Goal: Contribute content: Contribute content

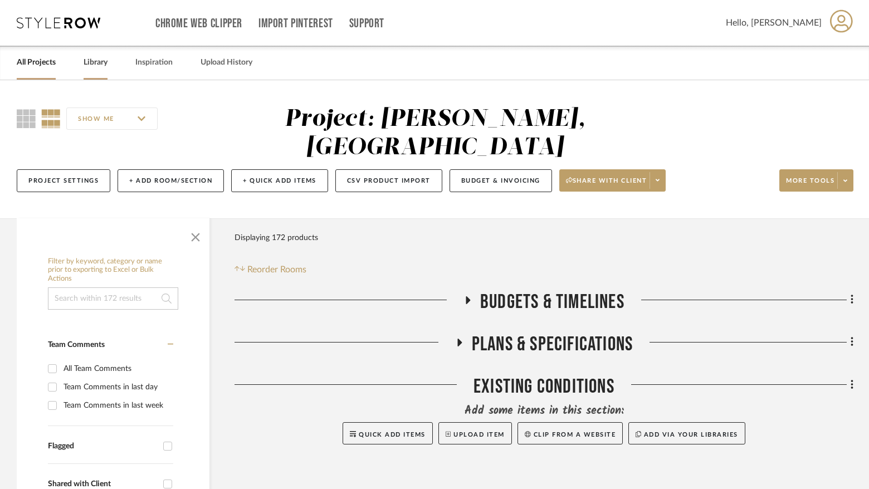
click at [94, 58] on link "Library" at bounding box center [96, 62] width 24 height 15
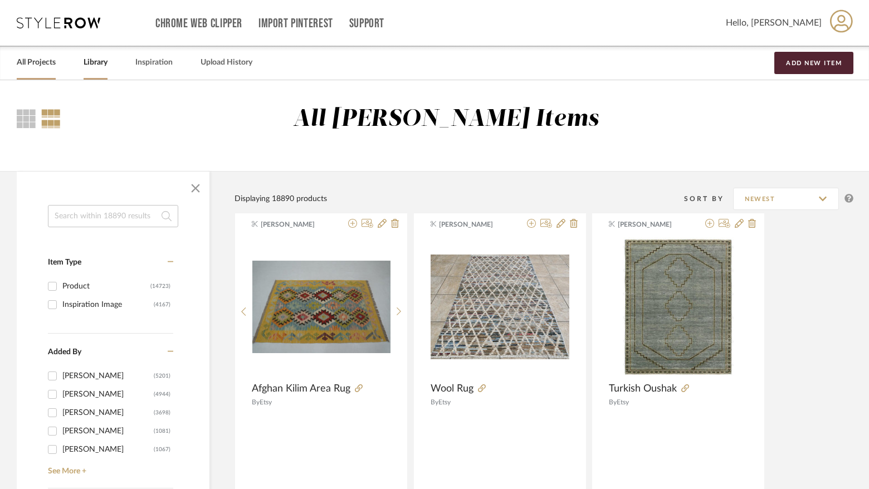
click at [42, 63] on link "All Projects" at bounding box center [36, 62] width 39 height 15
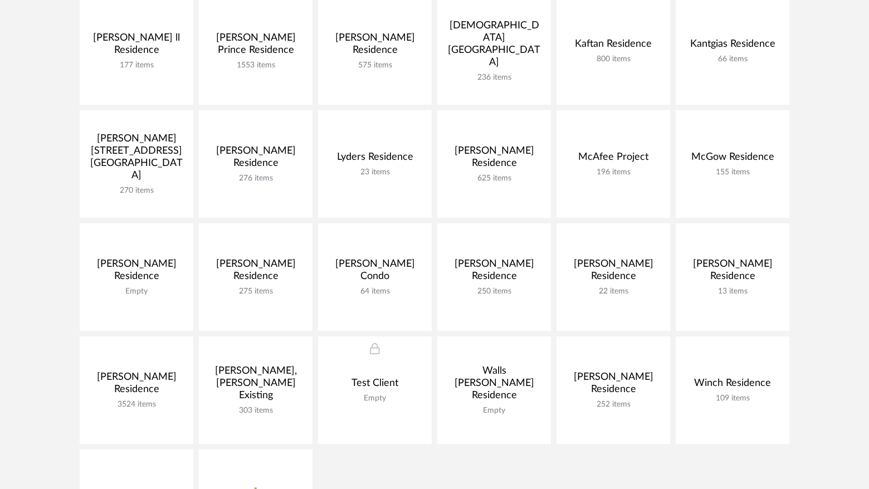
scroll to position [469, 0]
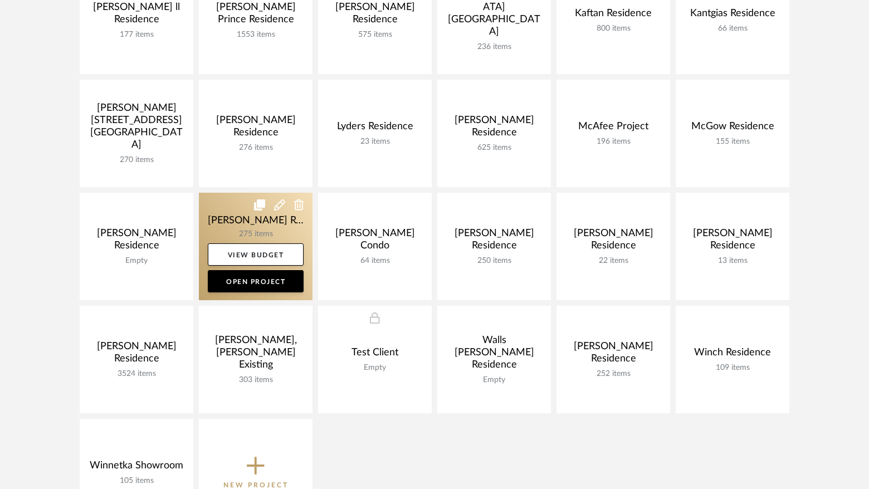
click at [250, 221] on link at bounding box center [256, 246] width 114 height 107
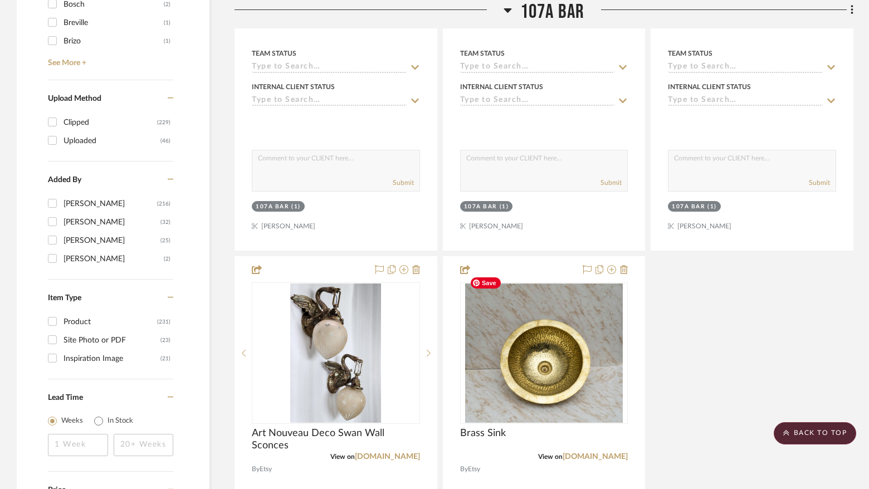
scroll to position [1373, 0]
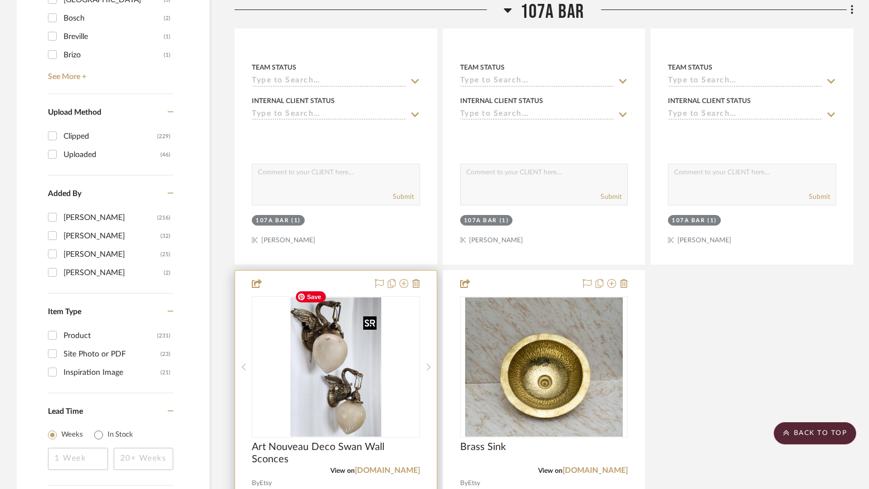
click at [353, 376] on img "0" at bounding box center [335, 366] width 91 height 139
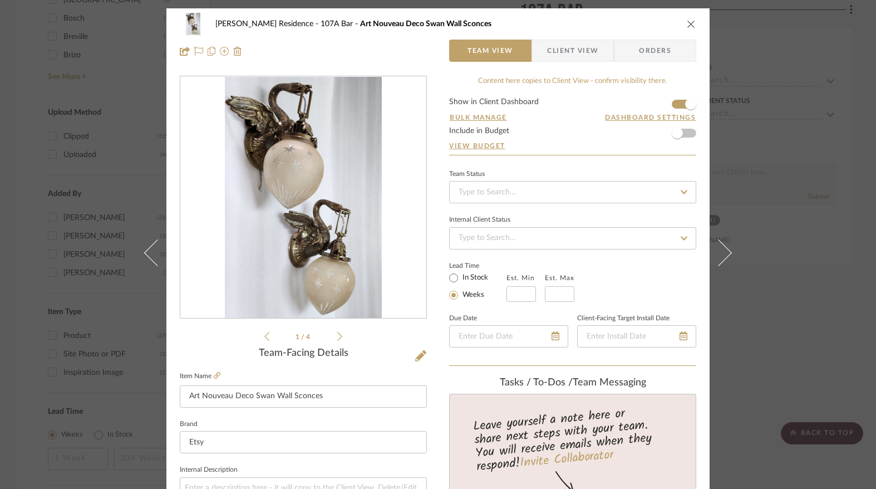
click at [687, 21] on icon "close" at bounding box center [691, 23] width 9 height 9
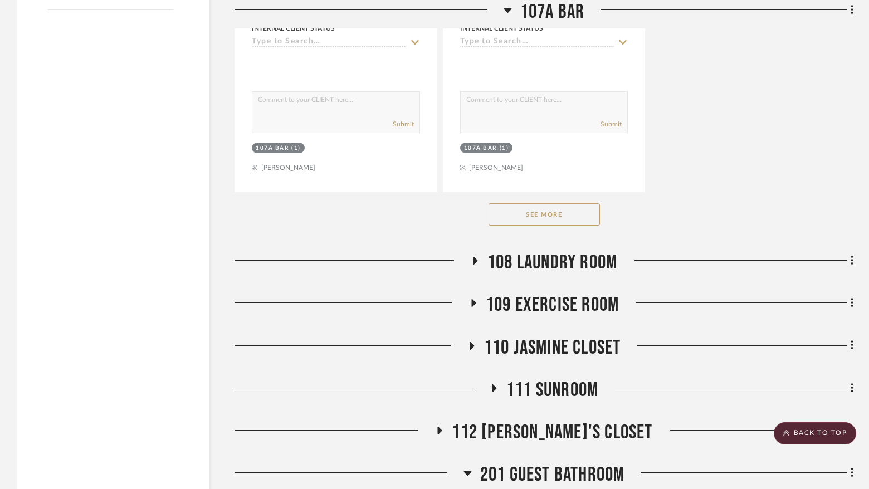
scroll to position [1816, 0]
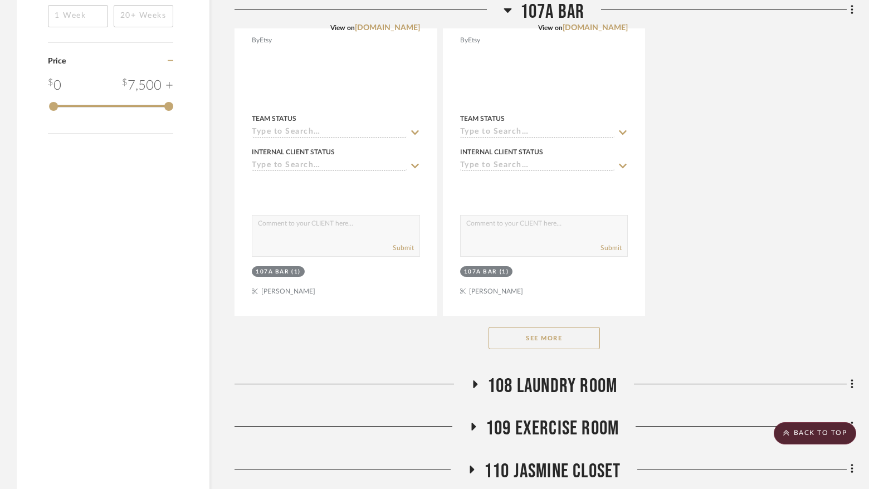
click at [555, 327] on button "See More" at bounding box center [543, 338] width 111 height 22
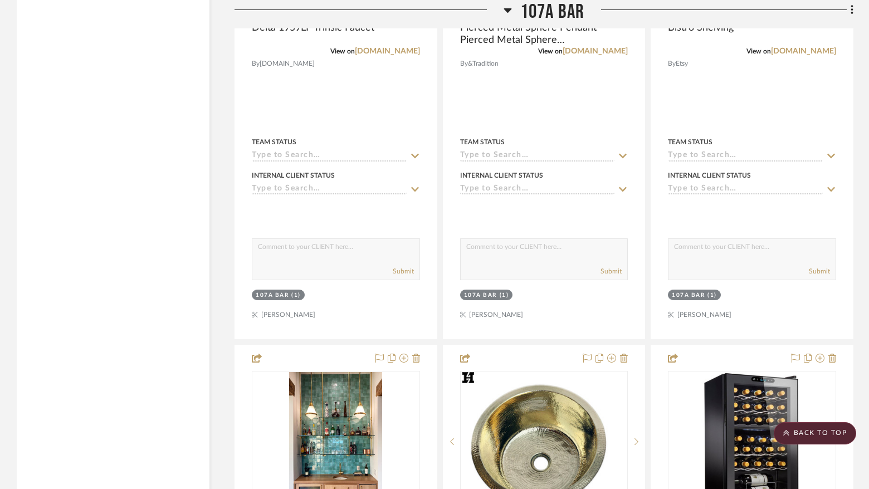
scroll to position [2900, 0]
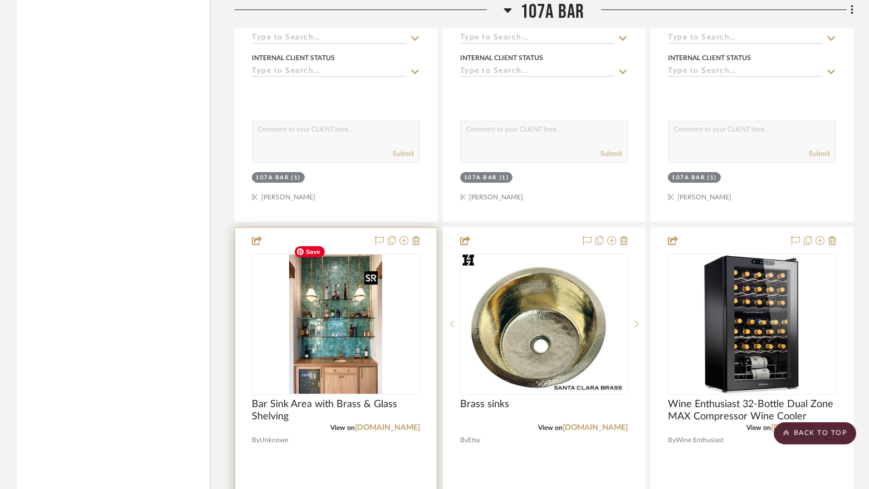
click at [333, 355] on img "0" at bounding box center [335, 323] width 93 height 139
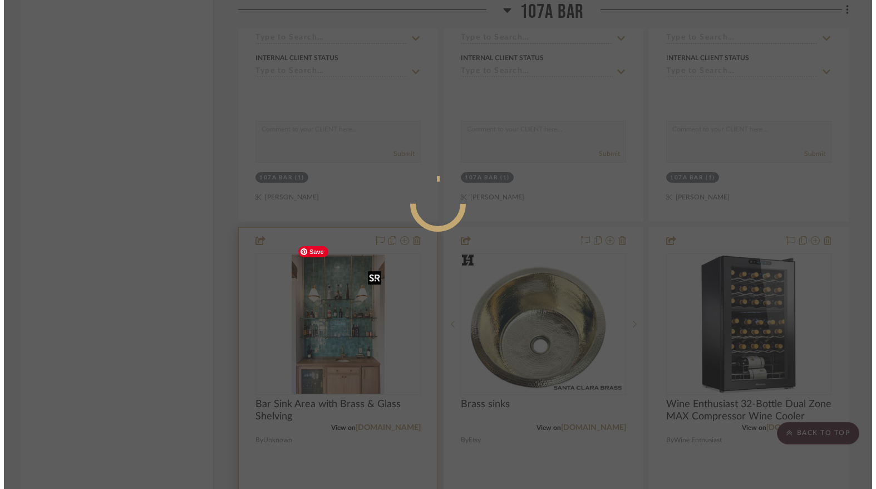
scroll to position [0, 0]
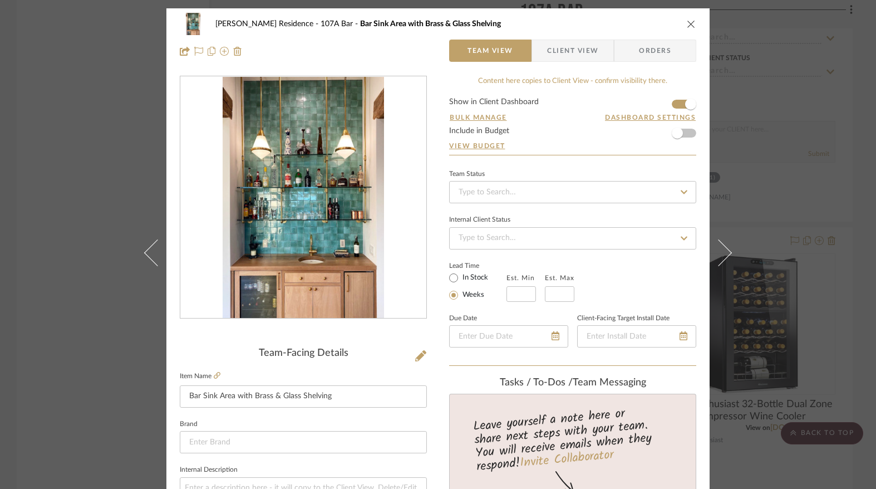
click at [687, 24] on icon "close" at bounding box center [691, 23] width 9 height 9
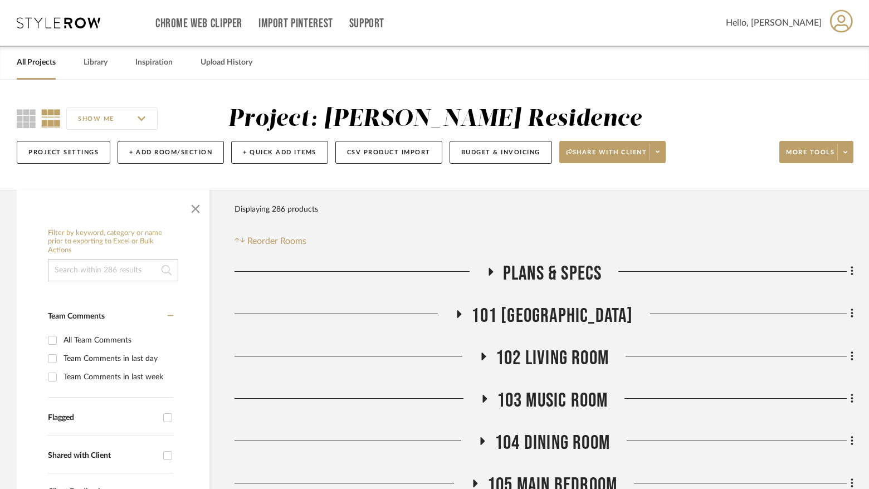
click at [45, 68] on link "All Projects" at bounding box center [36, 62] width 39 height 15
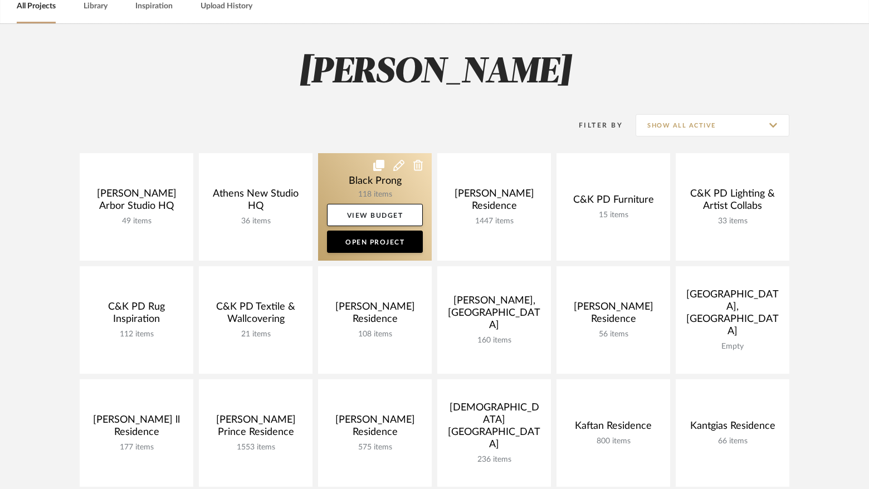
scroll to position [59, 0]
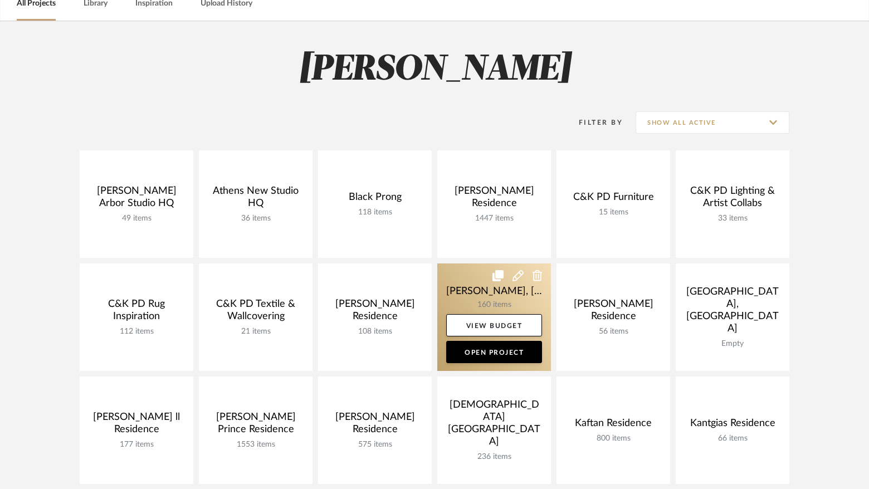
click at [476, 292] on link at bounding box center [494, 316] width 114 height 107
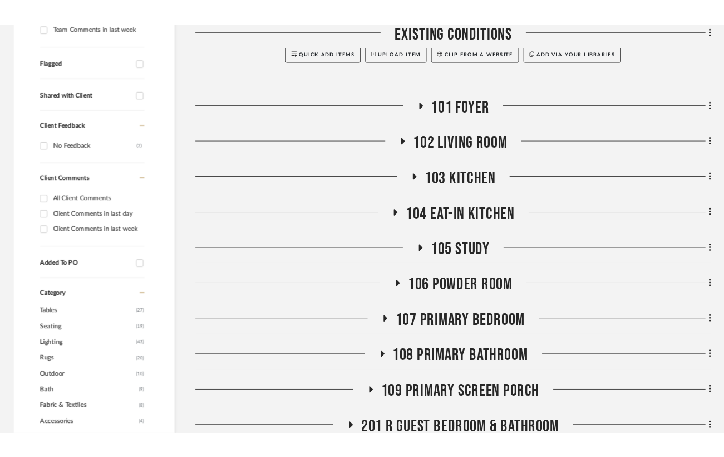
scroll to position [400, 0]
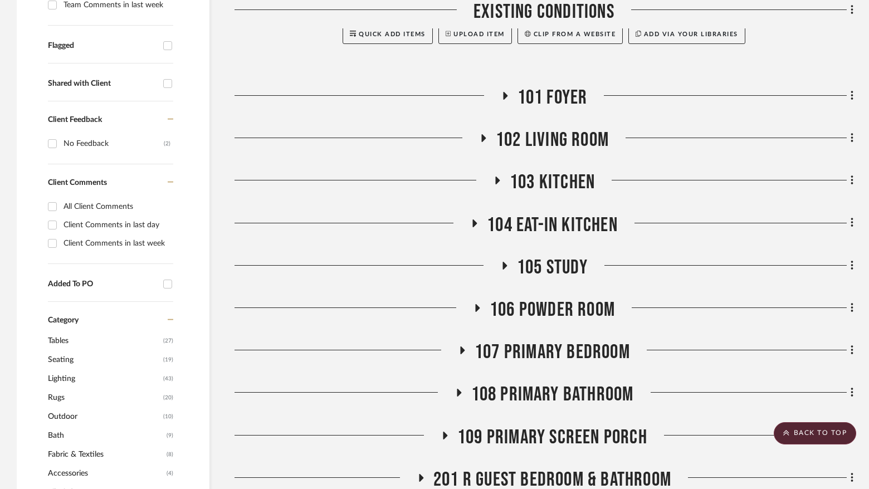
click at [579, 298] on span "106 Powder Room" at bounding box center [551, 310] width 125 height 24
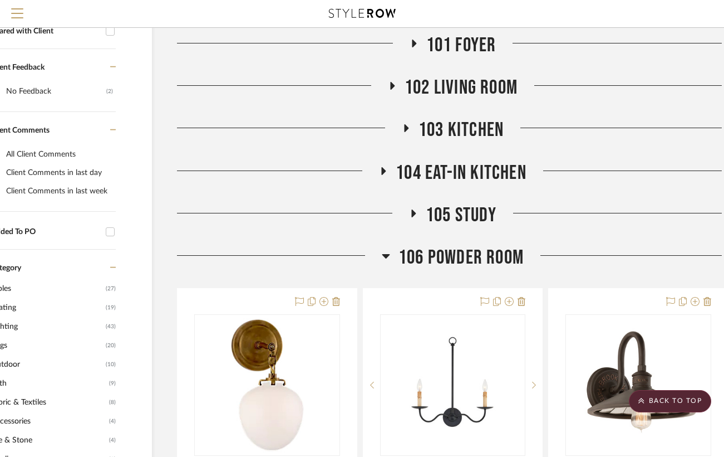
scroll to position [400, 77]
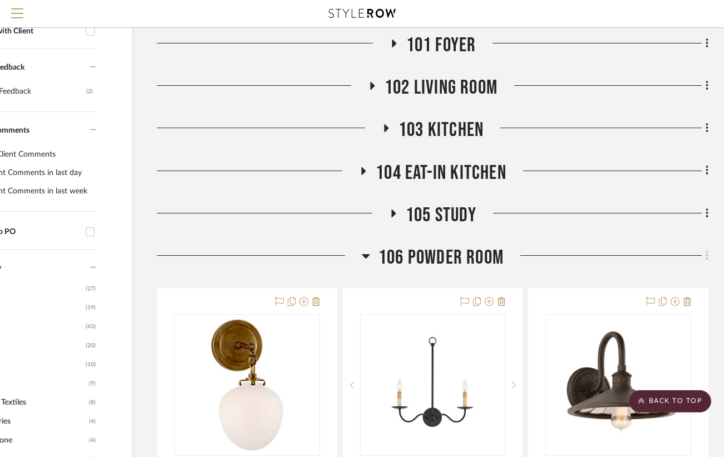
click at [707, 251] on icon at bounding box center [707, 255] width 2 height 9
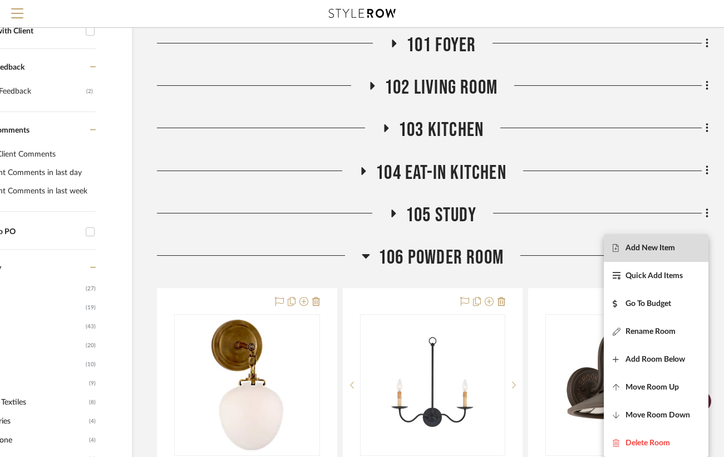
click at [665, 244] on span "Add New Item" at bounding box center [651, 247] width 50 height 9
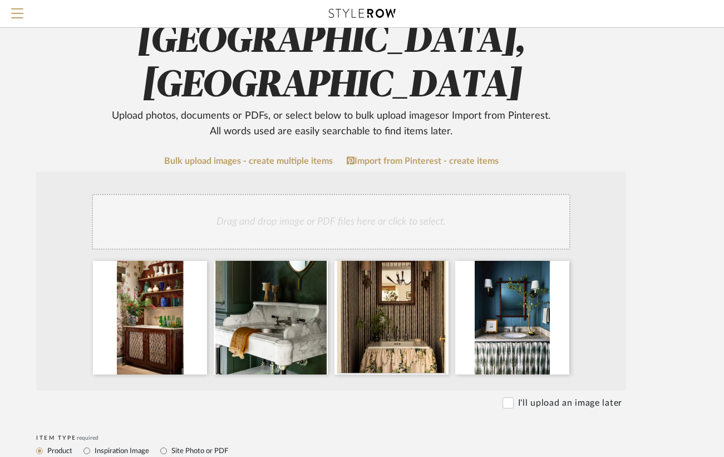
scroll to position [116, 70]
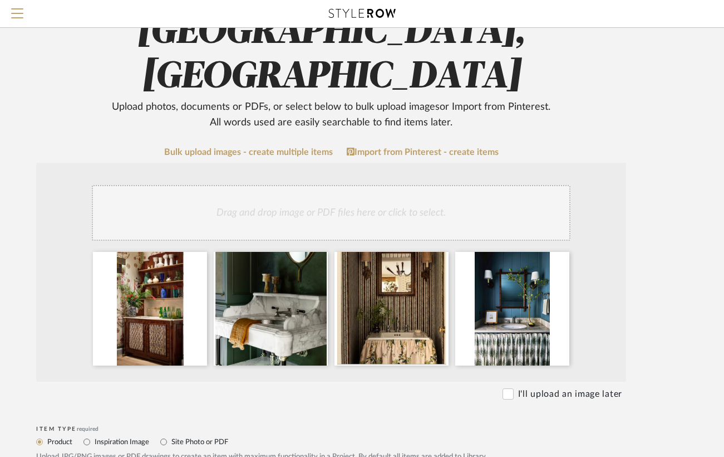
click at [126, 435] on label "Inspiration Image" at bounding box center [122, 441] width 56 height 12
click at [94, 435] on input "Inspiration Image" at bounding box center [86, 441] width 13 height 13
radio input "true"
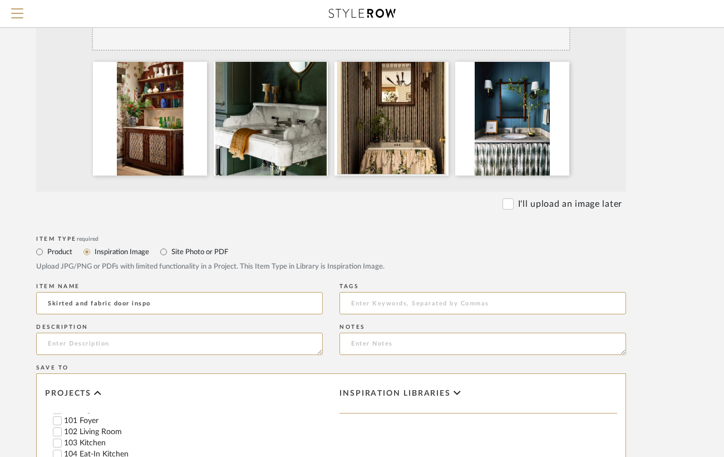
scroll to position [522, 70]
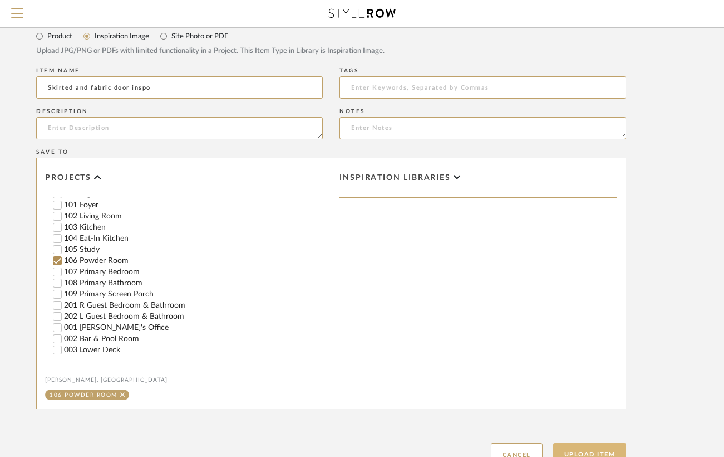
type input "Skirted and fabric door inspo"
click at [591, 443] on button "Upload Item" at bounding box center [590, 454] width 74 height 23
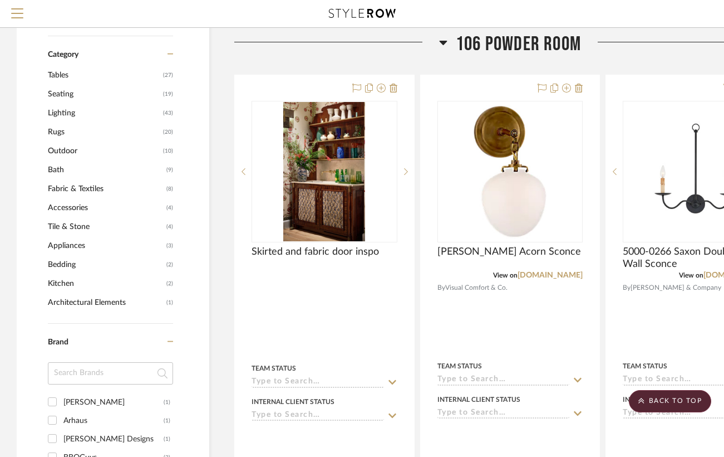
scroll to position [618, 0]
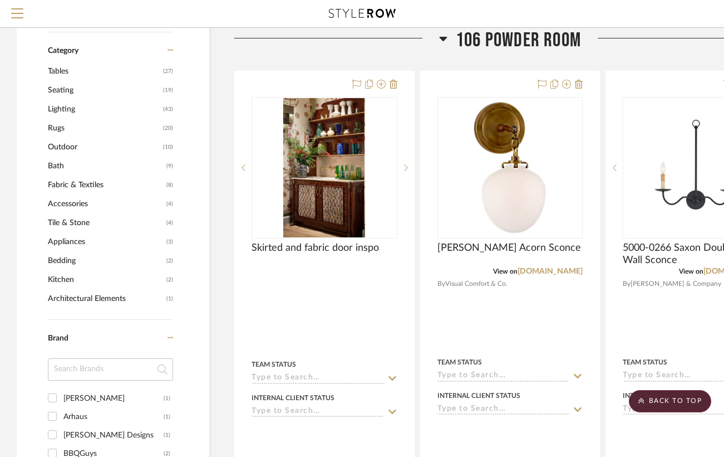
click at [442, 39] on icon at bounding box center [444, 39] width 8 height 4
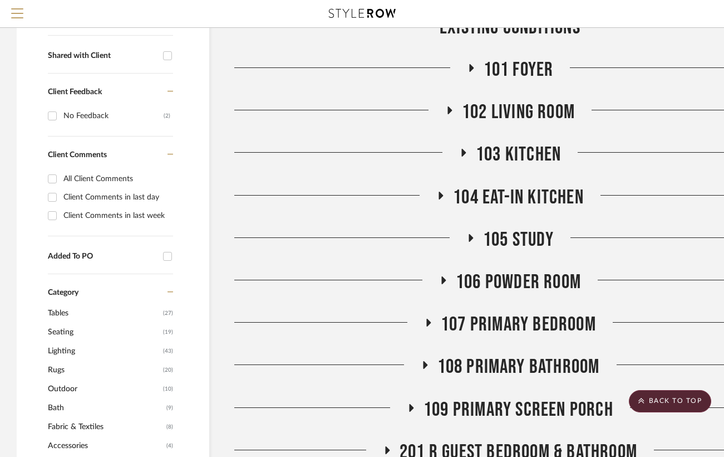
scroll to position [375, 0]
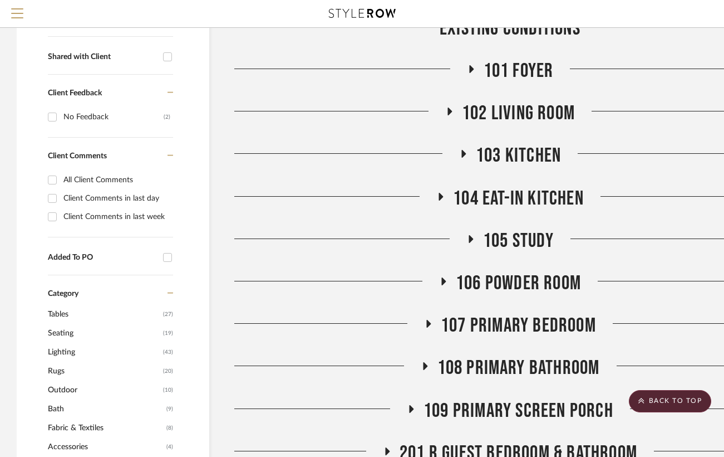
click at [498, 144] on span "103 Kitchen" at bounding box center [518, 156] width 85 height 24
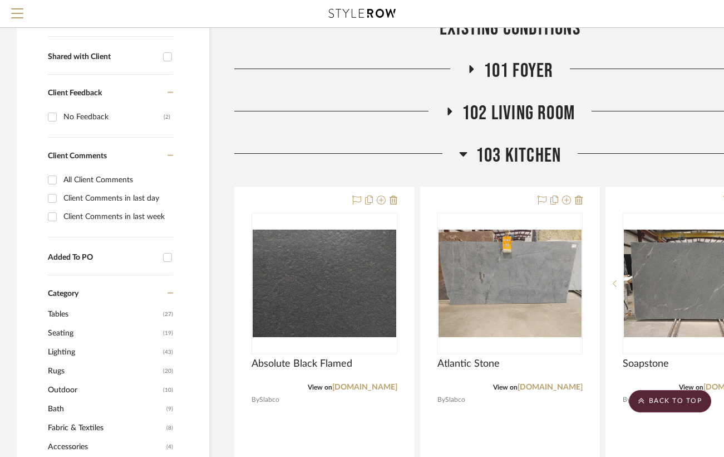
scroll to position [375, 77]
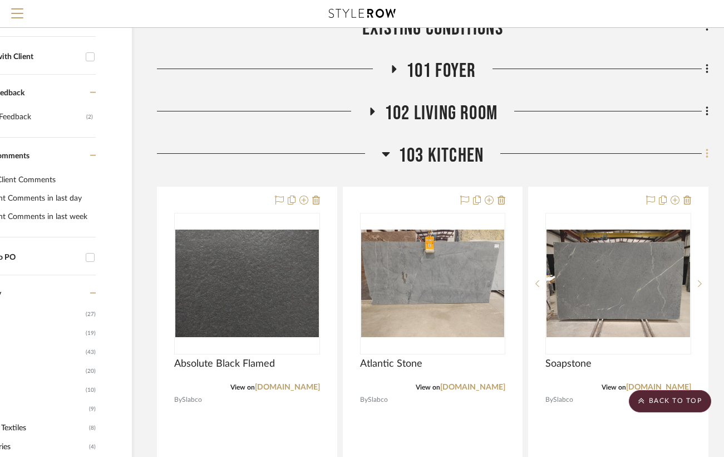
click at [706, 148] on icon at bounding box center [707, 154] width 3 height 12
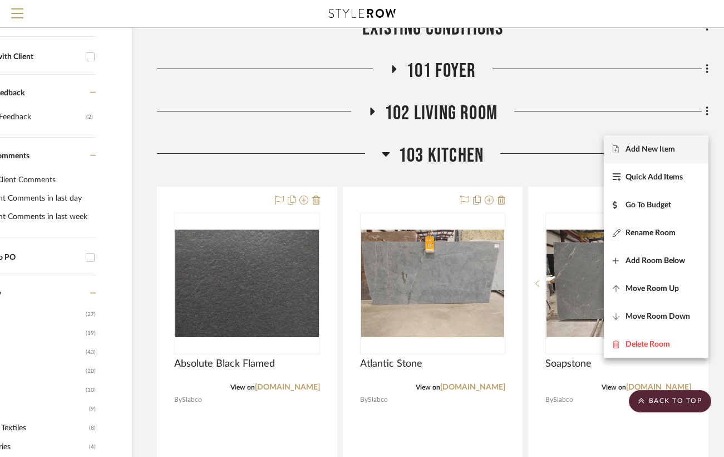
click at [642, 147] on span "Add New Item" at bounding box center [651, 149] width 50 height 9
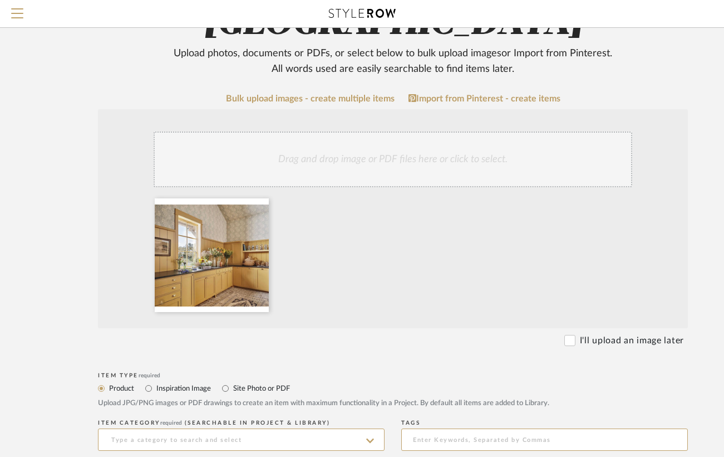
scroll to position [170, 0]
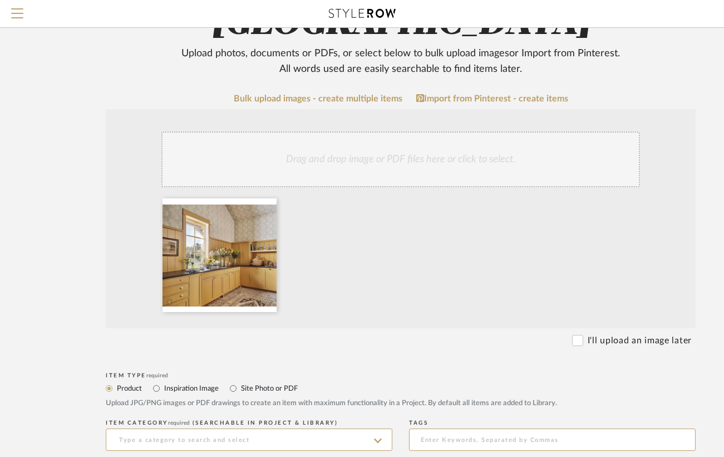
click at [183, 382] on label "Inspiration Image" at bounding box center [191, 388] width 56 height 12
click at [163, 381] on input "Inspiration Image" at bounding box center [156, 387] width 13 height 13
radio input "true"
click at [136, 428] on input at bounding box center [249, 439] width 287 height 22
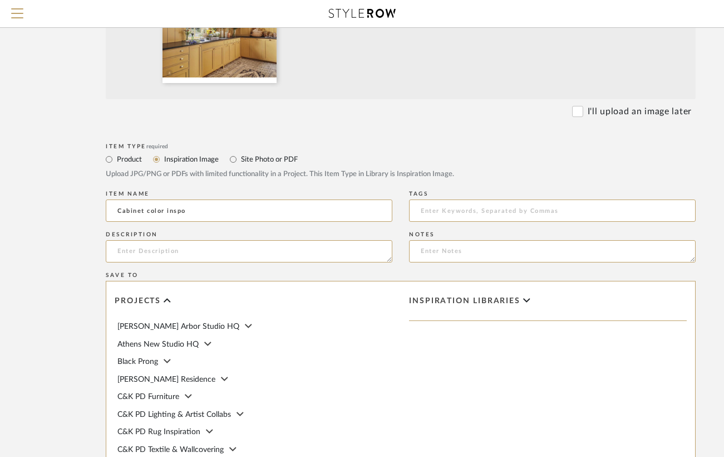
scroll to position [522, 0]
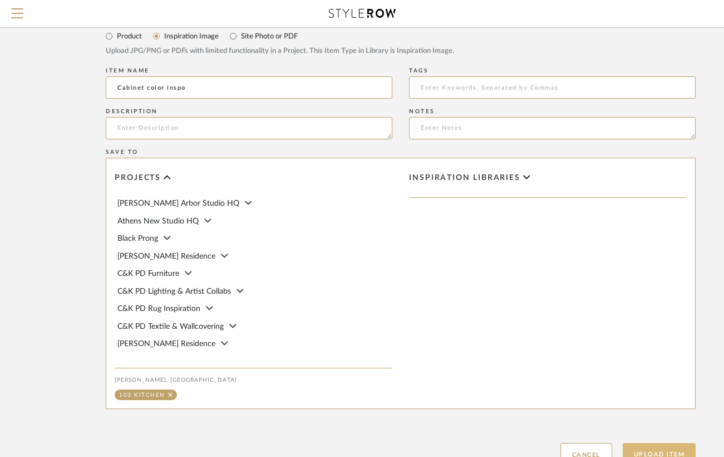
type input "Cabinet color inspo"
click at [651, 443] on button "Upload Item" at bounding box center [660, 454] width 74 height 23
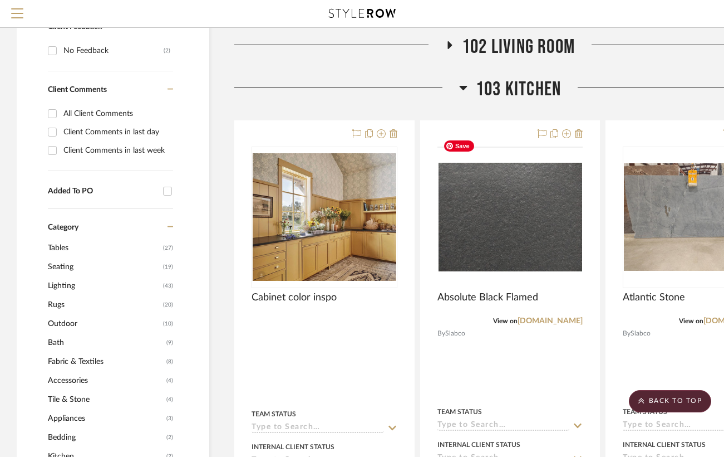
scroll to position [490, 0]
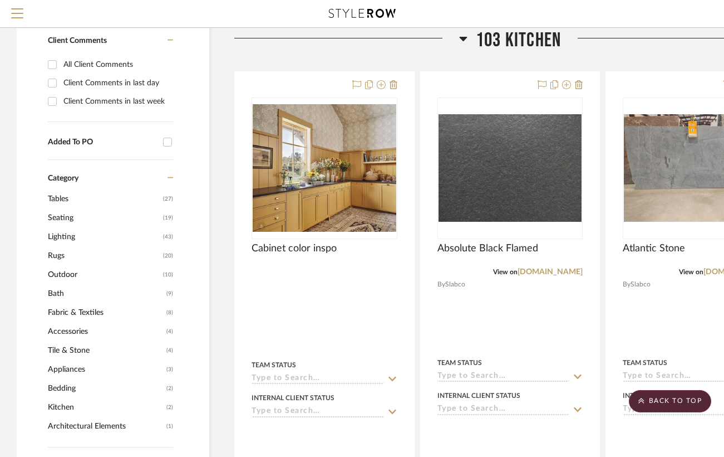
click at [462, 38] on icon at bounding box center [463, 39] width 8 height 4
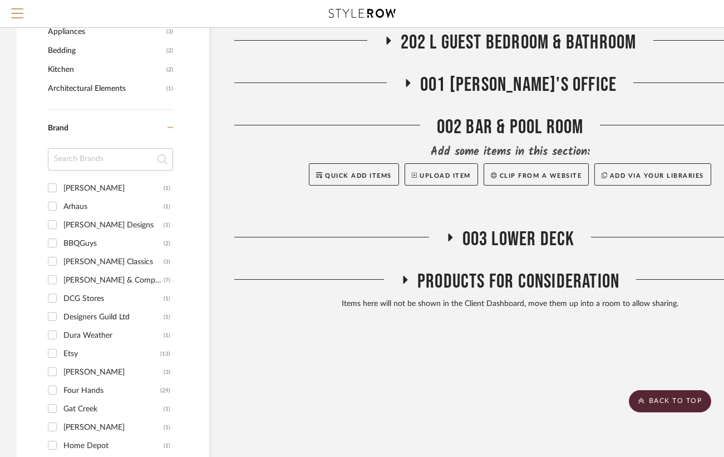
scroll to position [847, 0]
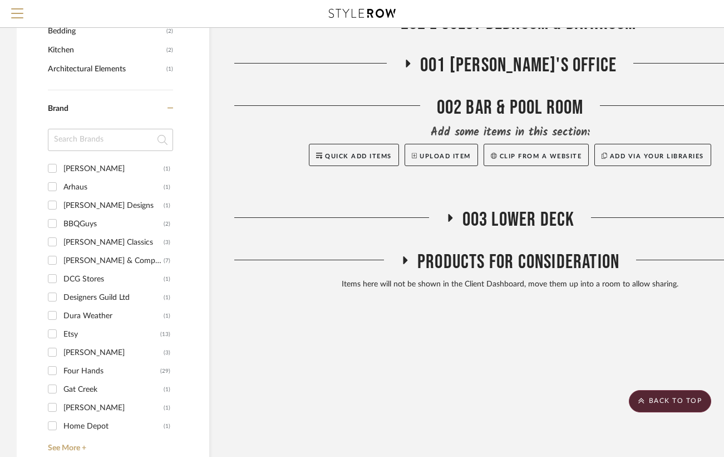
click at [502, 96] on div "002 Bar & Pool Room" at bounding box center [510, 110] width 552 height 28
click at [363, 153] on span "Quick Add Items" at bounding box center [358, 156] width 67 height 6
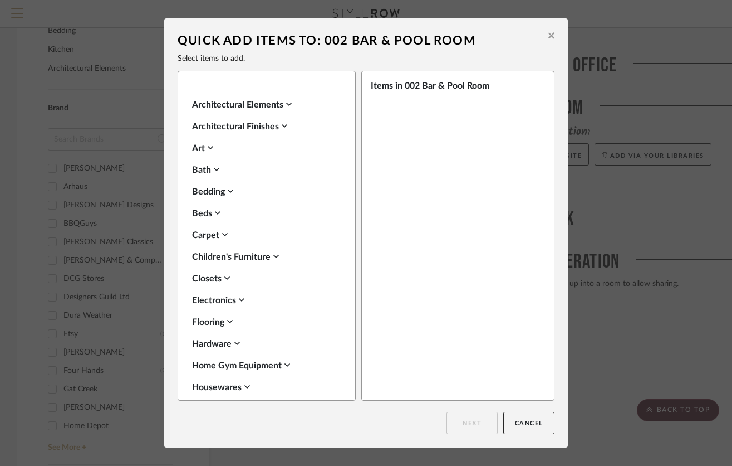
scroll to position [150, 0]
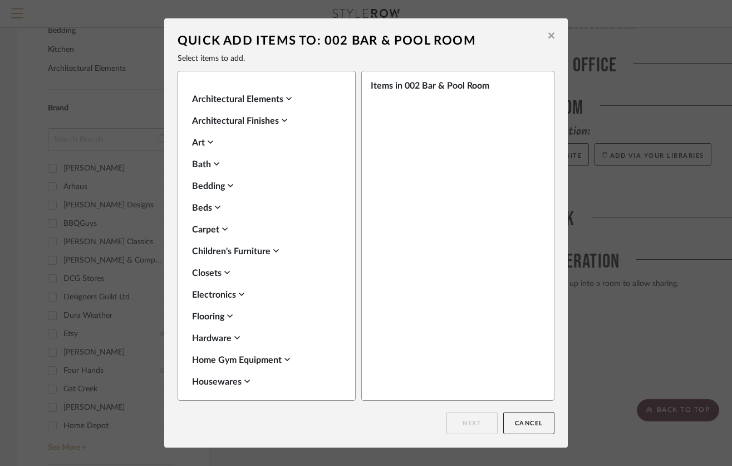
click at [548, 37] on icon at bounding box center [551, 35] width 6 height 6
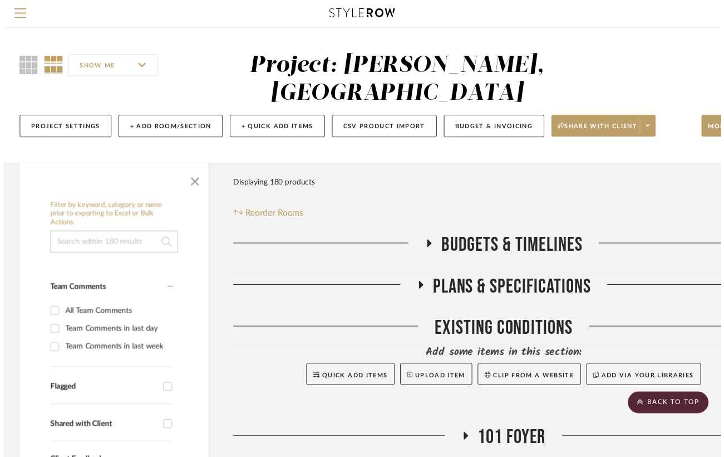
scroll to position [847, 0]
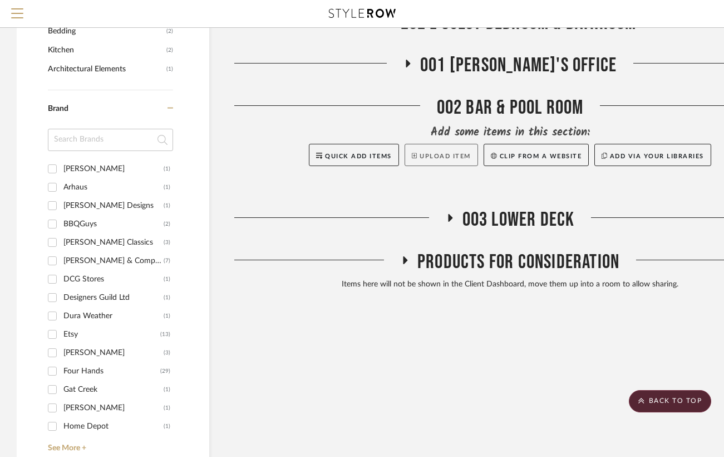
click at [440, 144] on button "Upload Item" at bounding box center [442, 155] width 74 height 22
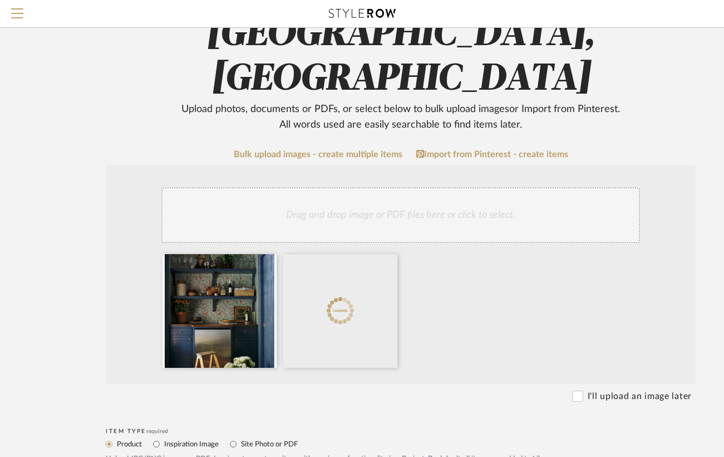
scroll to position [135, 0]
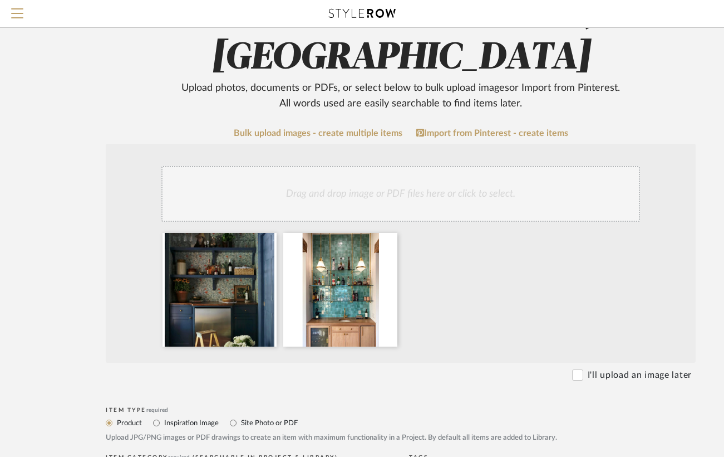
click at [195, 417] on label "Inspiration Image" at bounding box center [191, 423] width 56 height 12
click at [163, 416] on input "Inspiration Image" at bounding box center [156, 422] width 13 height 13
radio input "true"
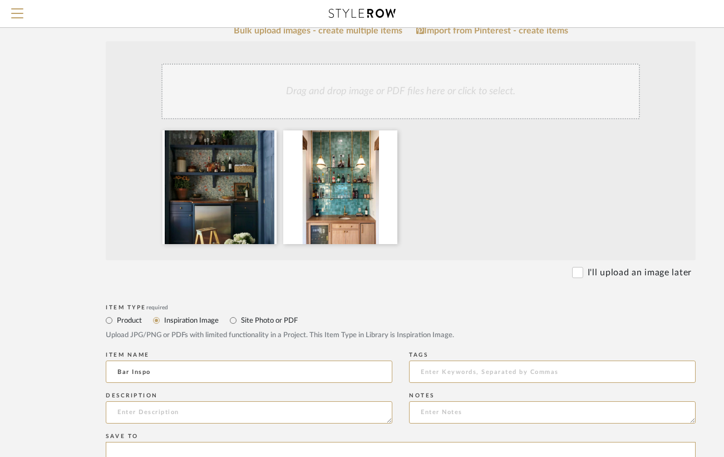
scroll to position [234, 0]
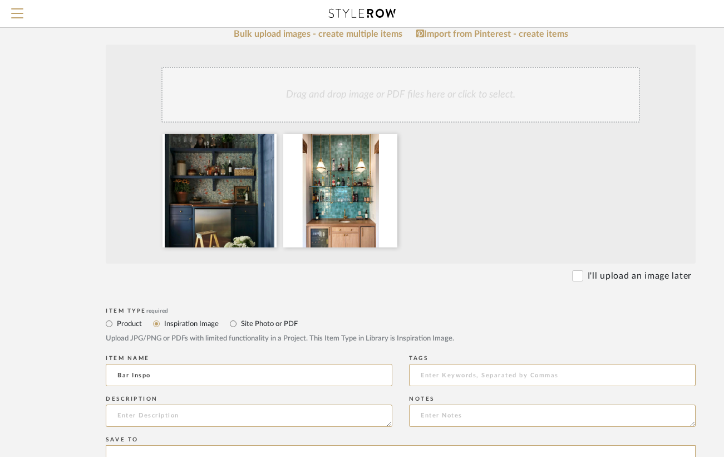
type input "Bar Inspo"
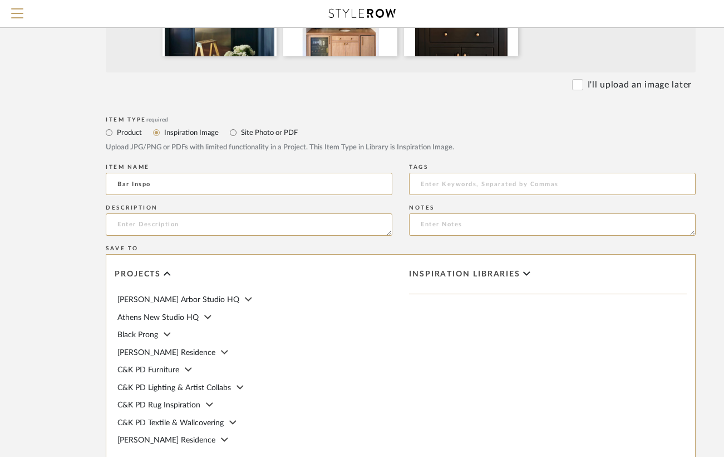
scroll to position [522, 0]
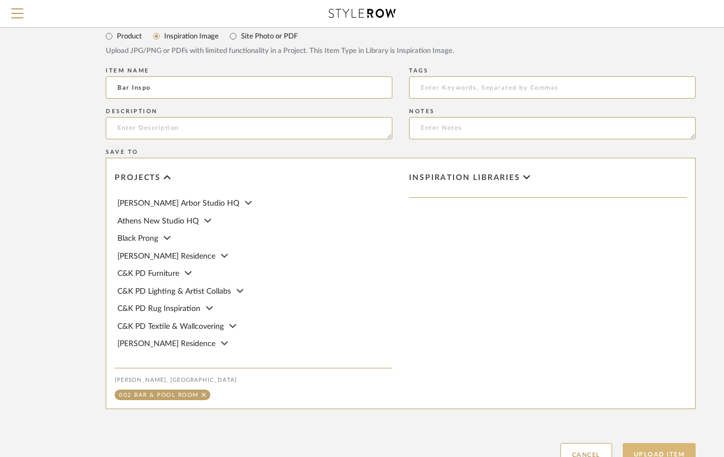
click at [659, 443] on button "Upload Item" at bounding box center [660, 454] width 74 height 23
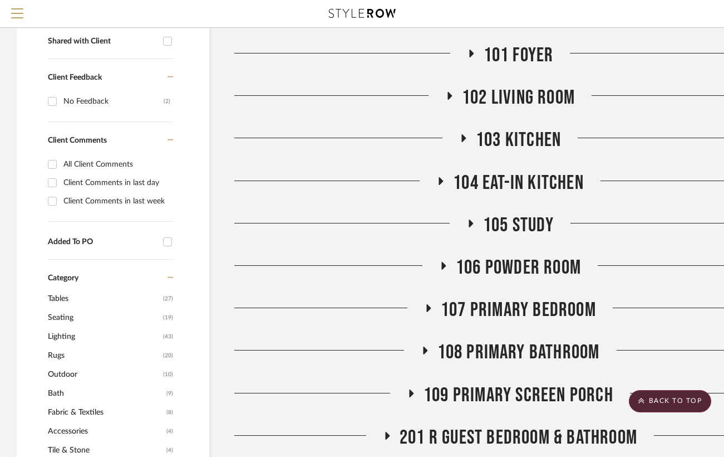
scroll to position [400, 0]
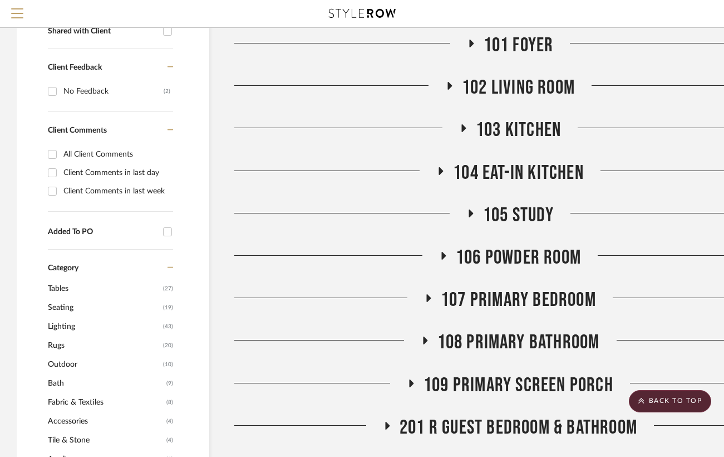
click at [511, 246] on span "106 Powder Room" at bounding box center [518, 258] width 125 height 24
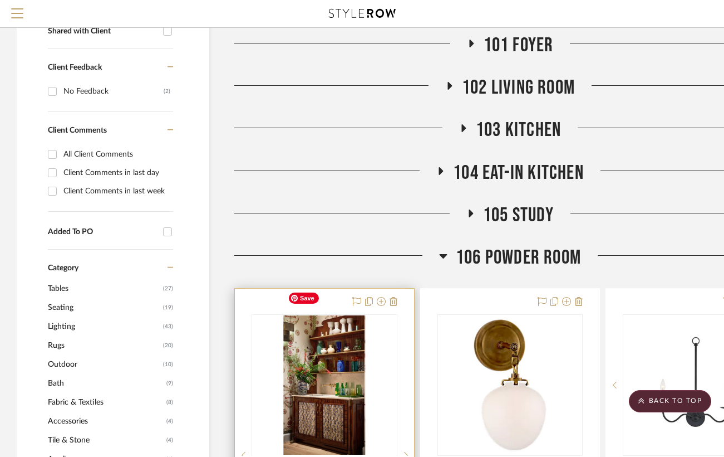
click at [352, 344] on div at bounding box center [325, 455] width 146 height 282
click at [352, 344] on img "0" at bounding box center [324, 384] width 82 height 139
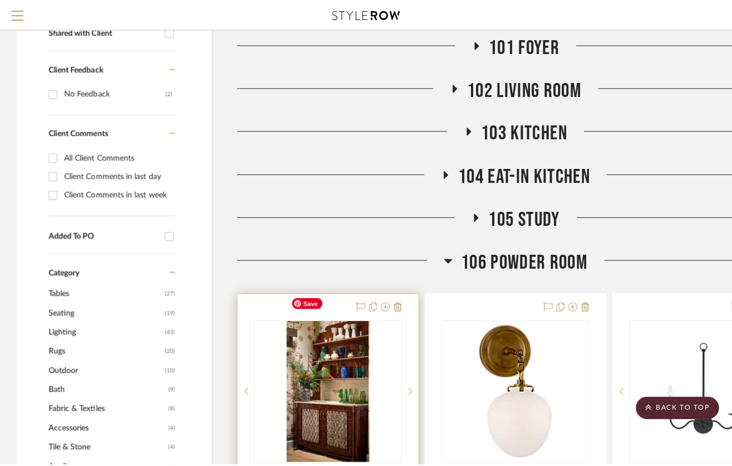
scroll to position [0, 0]
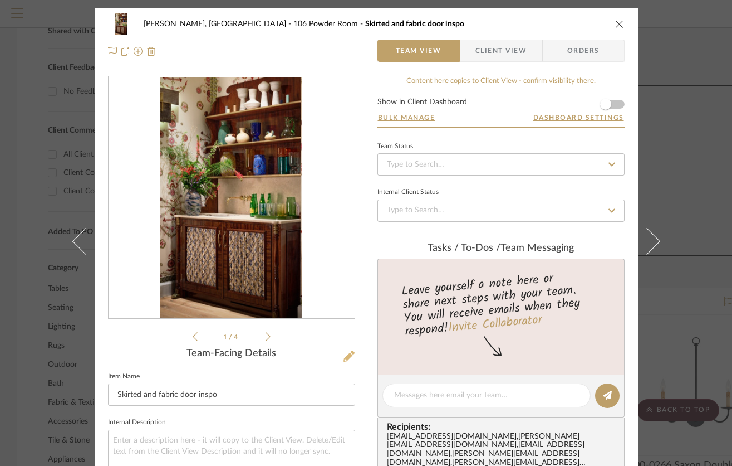
click at [345, 359] on icon at bounding box center [349, 355] width 11 height 11
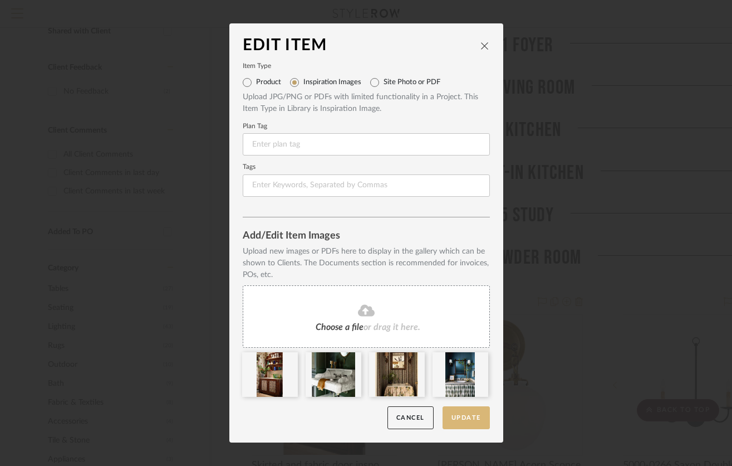
click at [463, 420] on button "Update" at bounding box center [466, 417] width 47 height 23
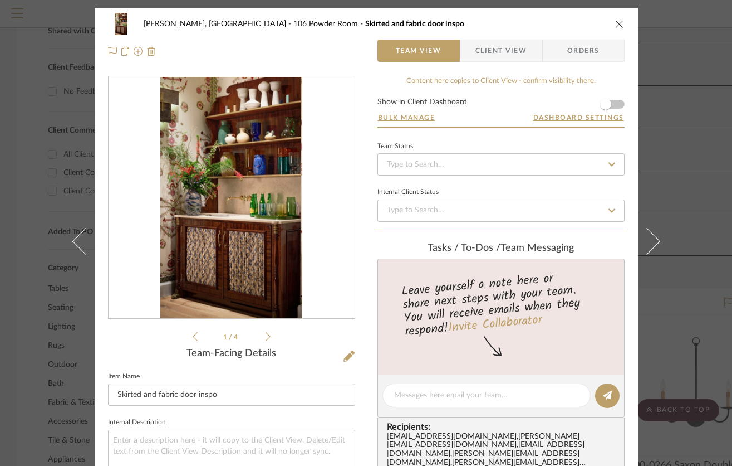
click at [618, 22] on icon "close" at bounding box center [619, 23] width 9 height 9
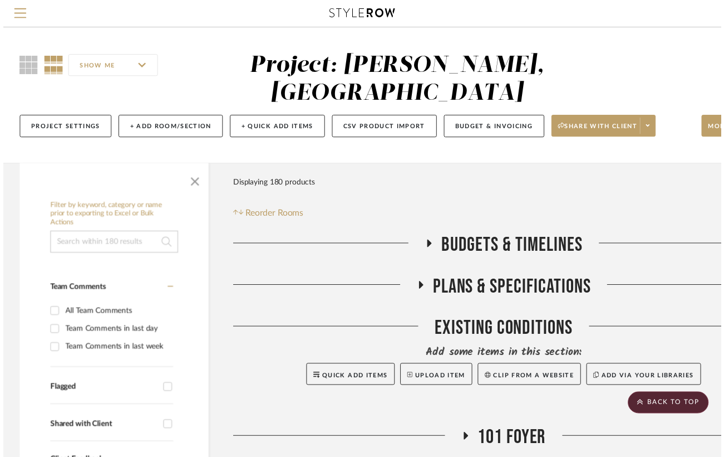
scroll to position [400, 0]
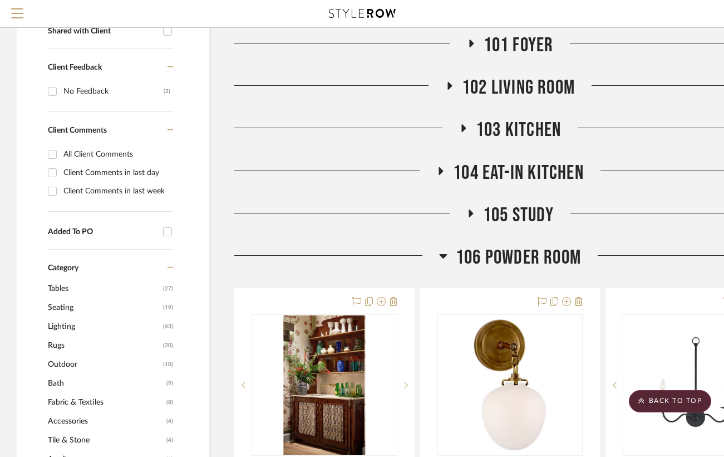
click at [444, 249] on icon at bounding box center [443, 255] width 8 height 13
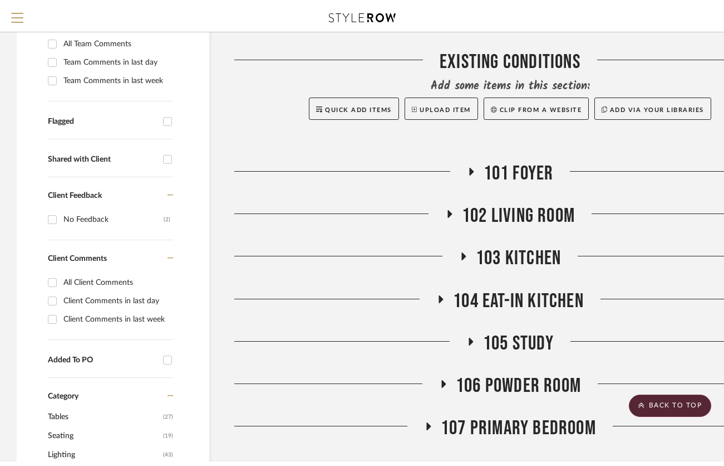
scroll to position [0, 0]
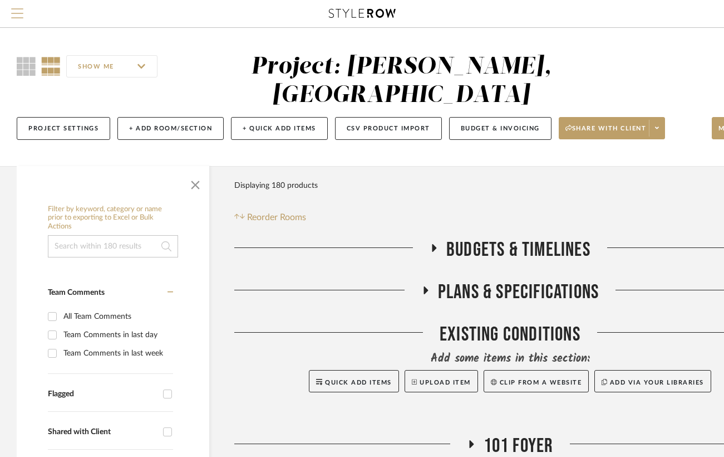
click at [14, 17] on span "Menu" at bounding box center [17, 16] width 12 height 17
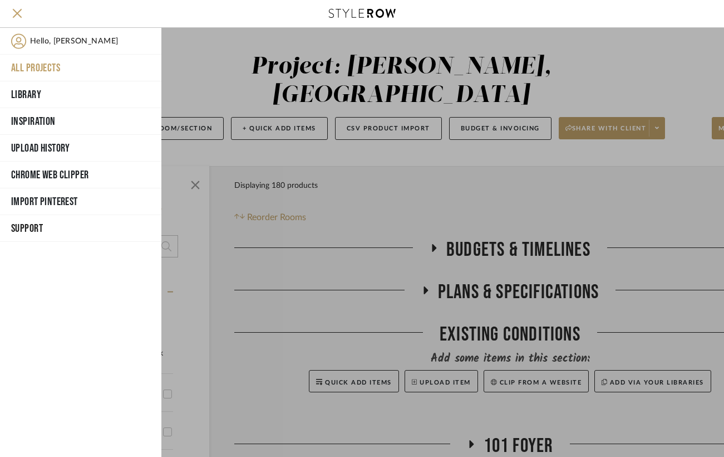
click at [48, 64] on button "All Projects" at bounding box center [80, 68] width 161 height 27
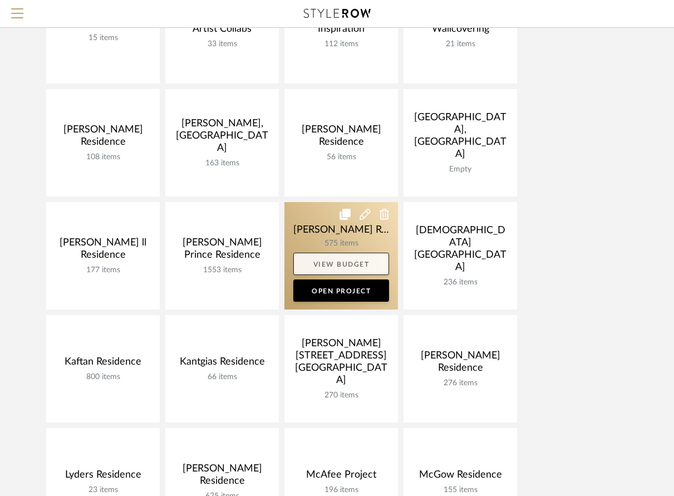
scroll to position [293, 0]
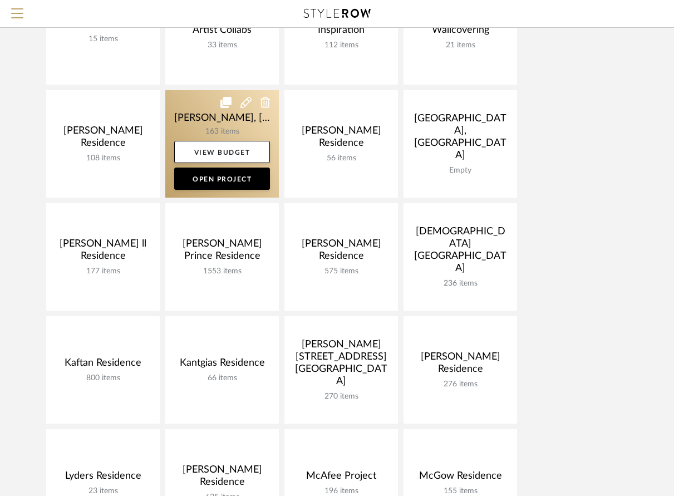
click at [219, 128] on link at bounding box center [222, 143] width 114 height 107
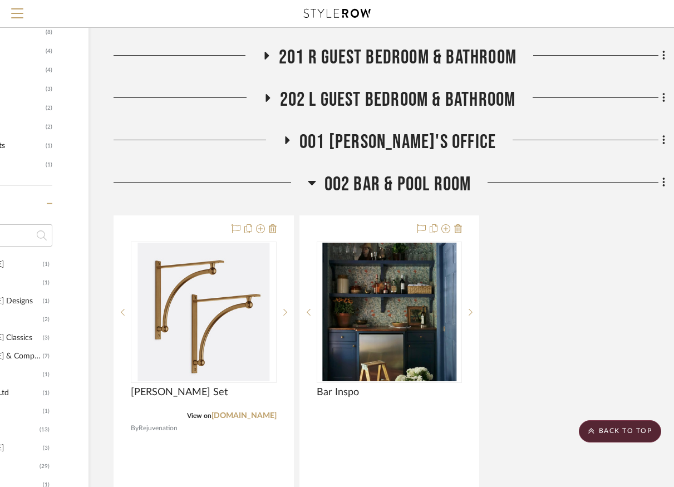
scroll to position [770, 128]
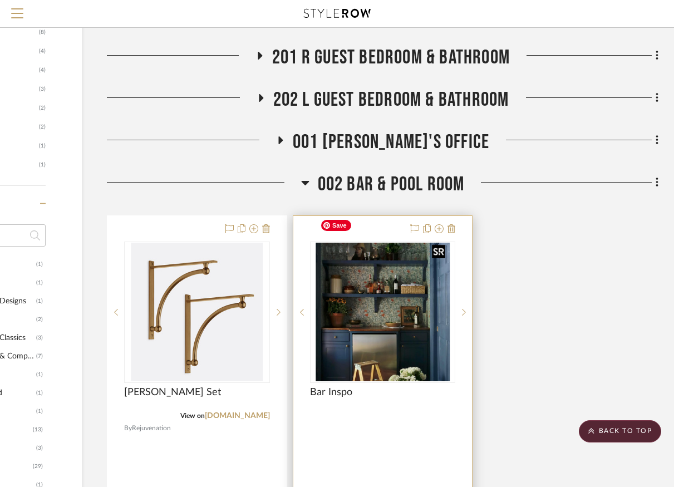
click at [415, 250] on img "0" at bounding box center [383, 312] width 134 height 139
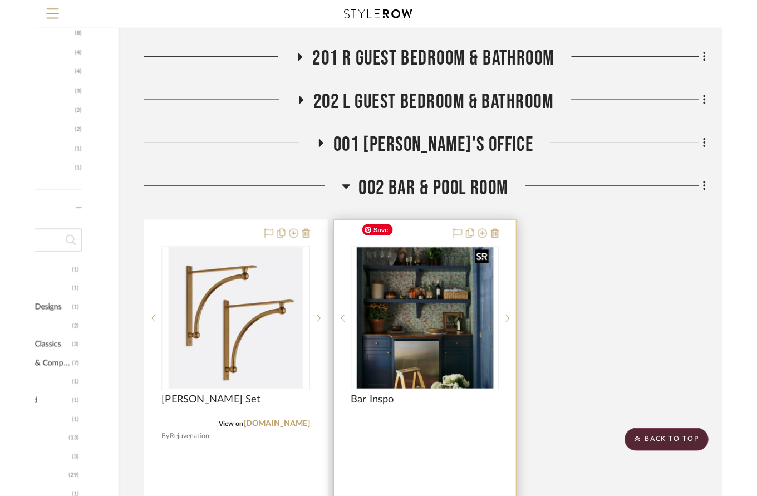
scroll to position [0, 0]
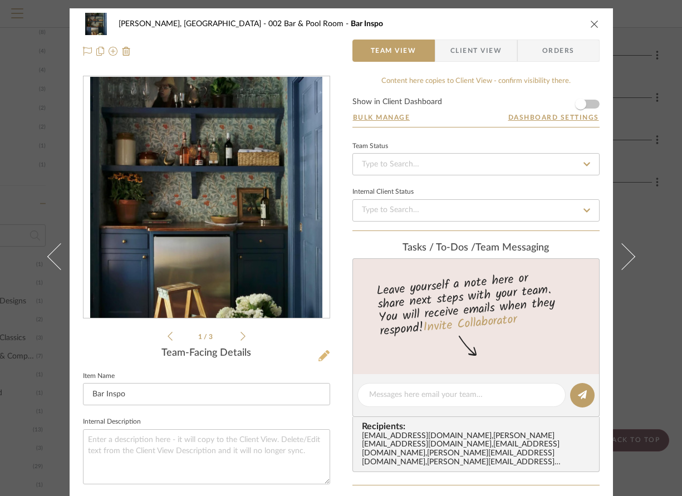
click at [319, 354] on icon at bounding box center [324, 355] width 11 height 11
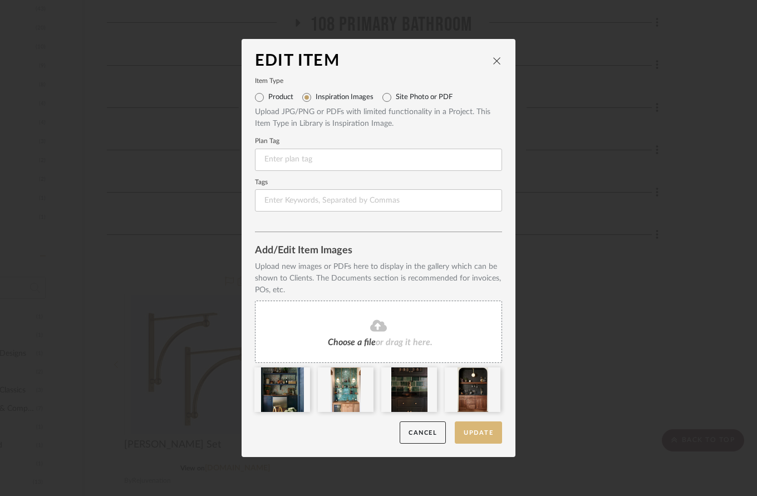
click at [471, 433] on button "Update" at bounding box center [478, 433] width 47 height 23
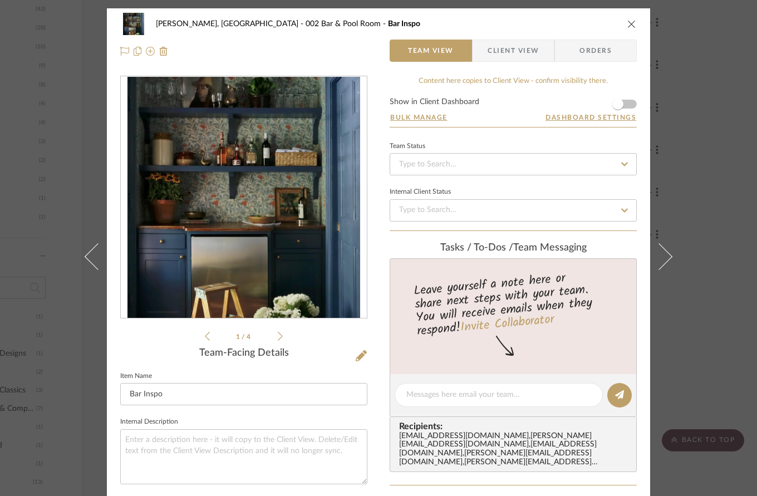
click at [273, 336] on li "1 / 4" at bounding box center [244, 336] width 68 height 13
click at [278, 335] on icon at bounding box center [280, 336] width 5 height 10
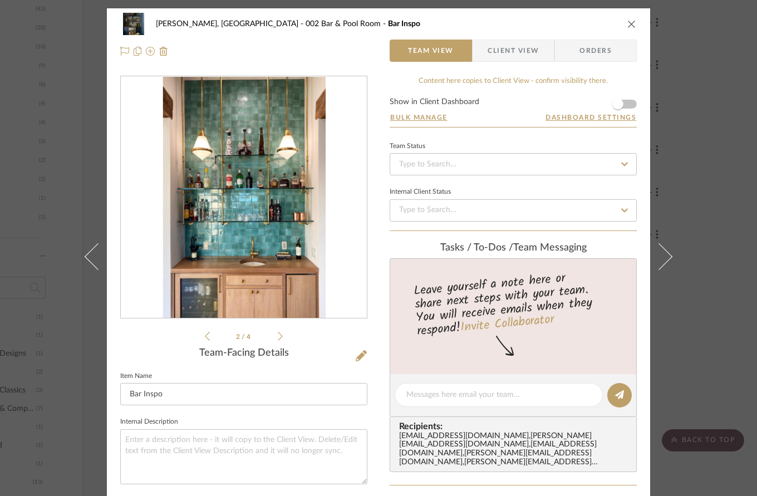
click at [278, 335] on icon at bounding box center [280, 336] width 5 height 10
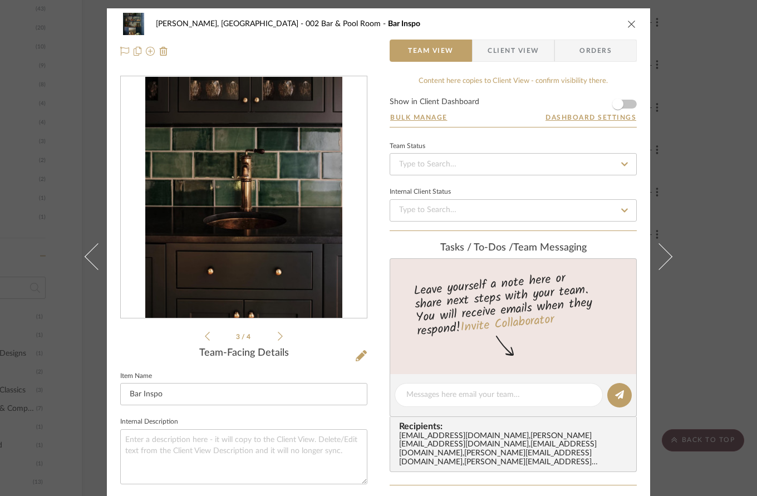
click at [278, 335] on icon at bounding box center [280, 336] width 5 height 10
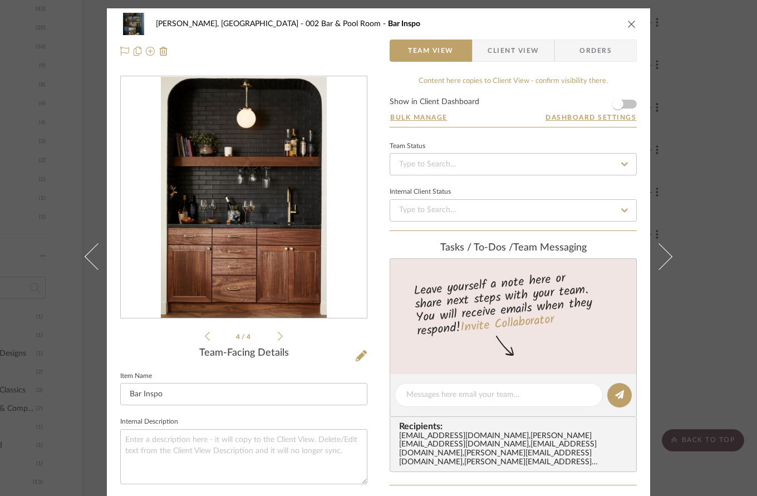
click at [628, 22] on icon "close" at bounding box center [632, 23] width 9 height 9
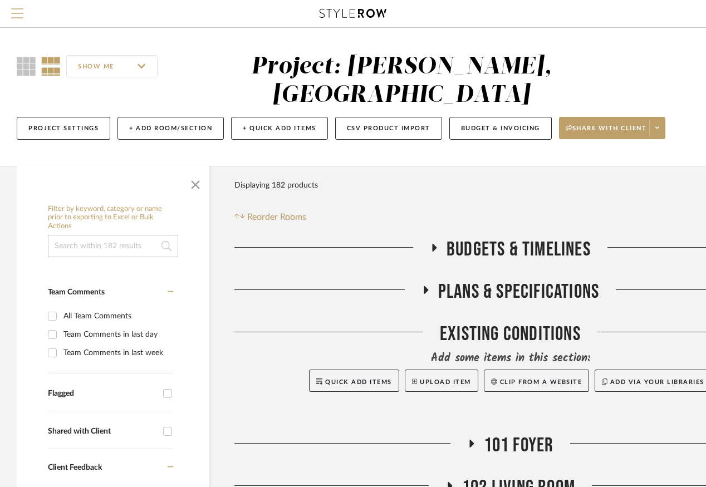
click at [19, 10] on span "Menu" at bounding box center [17, 16] width 12 height 17
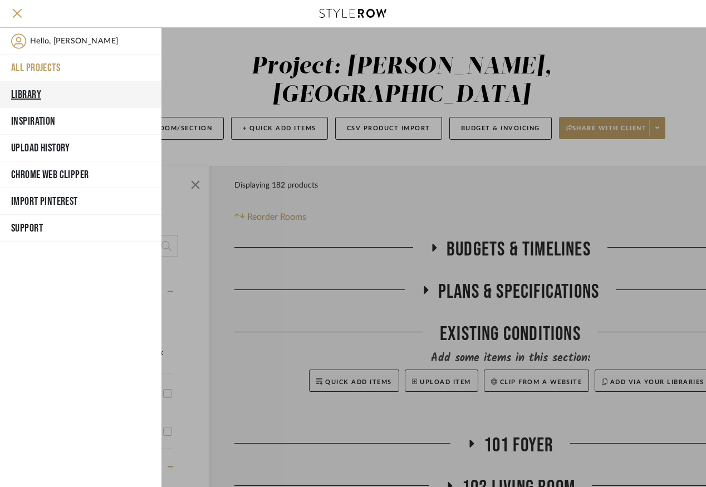
click at [45, 94] on button "Library" at bounding box center [80, 94] width 161 height 27
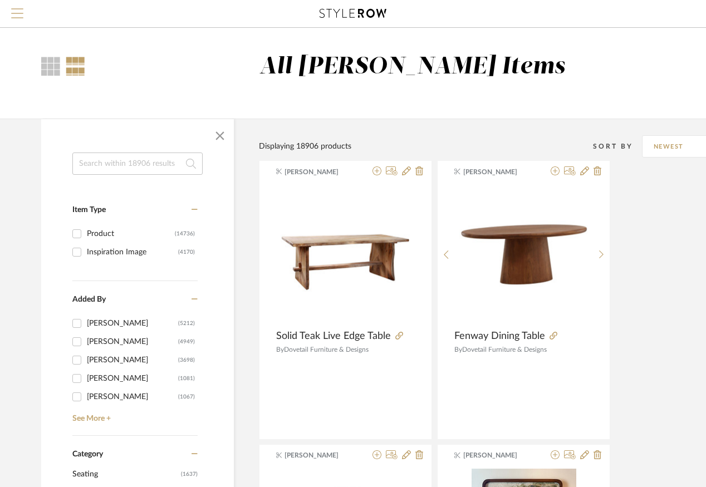
click at [18, 16] on span "Menu" at bounding box center [17, 16] width 12 height 17
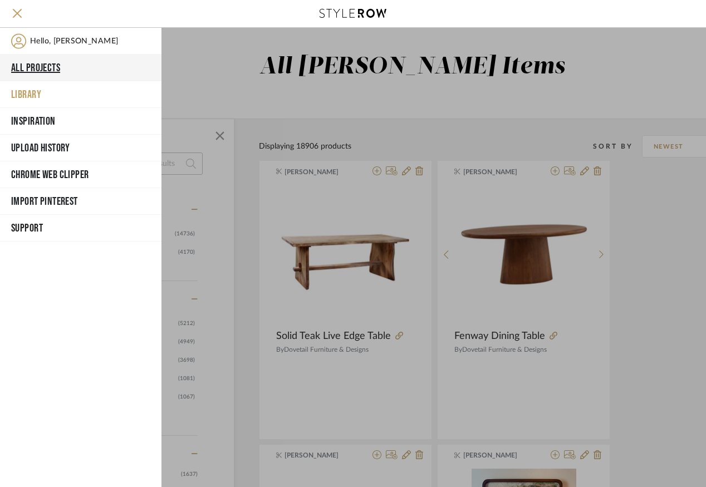
click at [33, 62] on button "All Projects" at bounding box center [80, 68] width 161 height 27
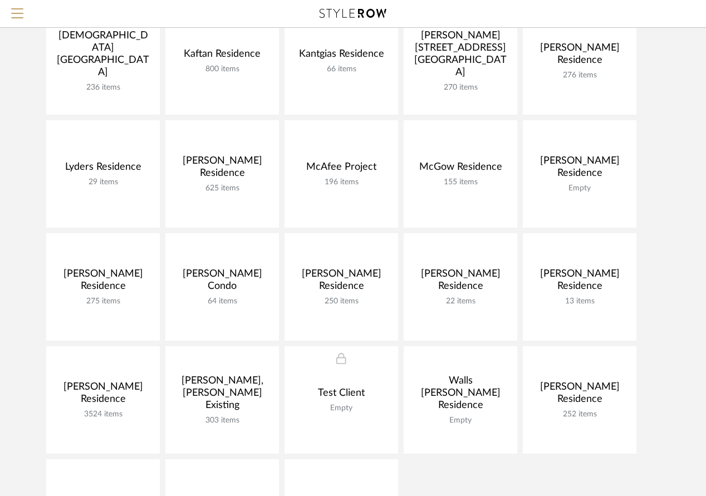
scroll to position [588, 0]
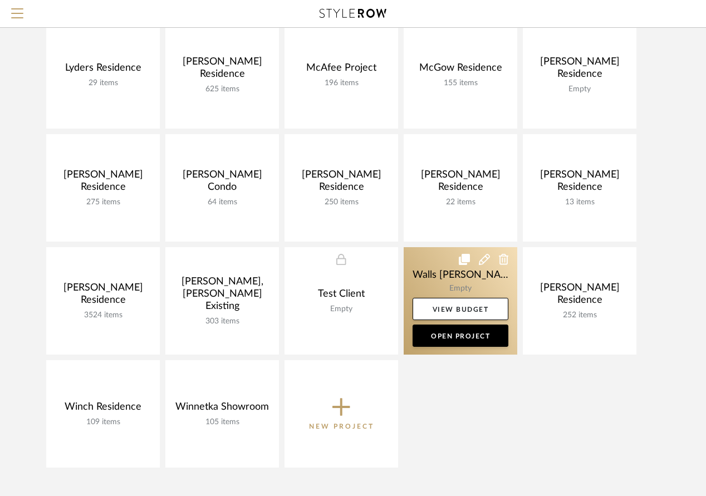
click at [452, 282] on link at bounding box center [461, 300] width 114 height 107
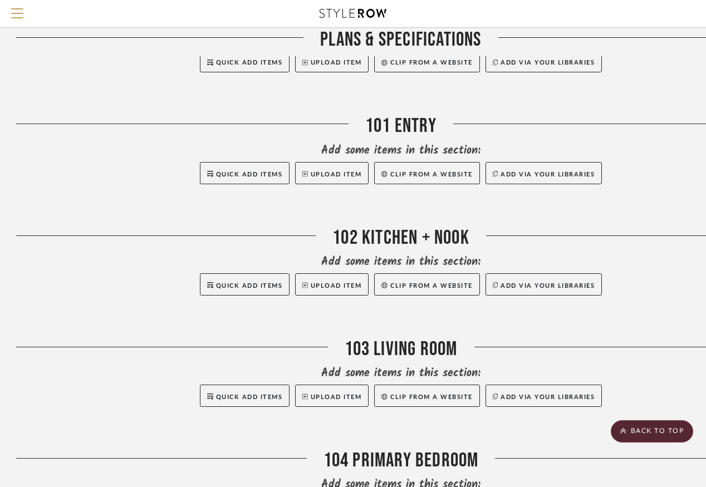
scroll to position [513, 1]
